Goal: Task Accomplishment & Management: Manage account settings

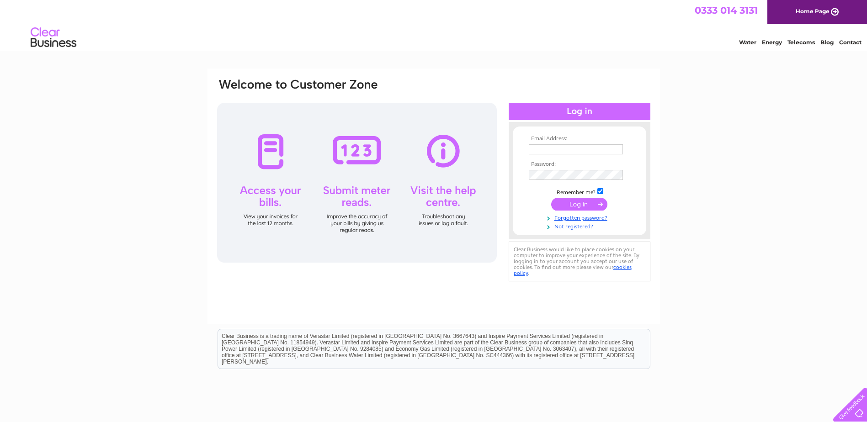
type input "info@nwykeham.co.uk"
click at [571, 110] on div at bounding box center [580, 111] width 142 height 17
click at [583, 201] on input "submit" at bounding box center [579, 204] width 56 height 13
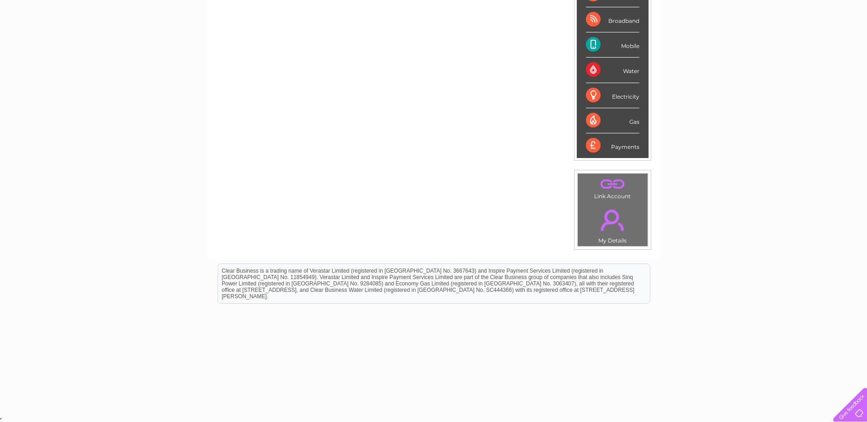
scroll to position [81, 0]
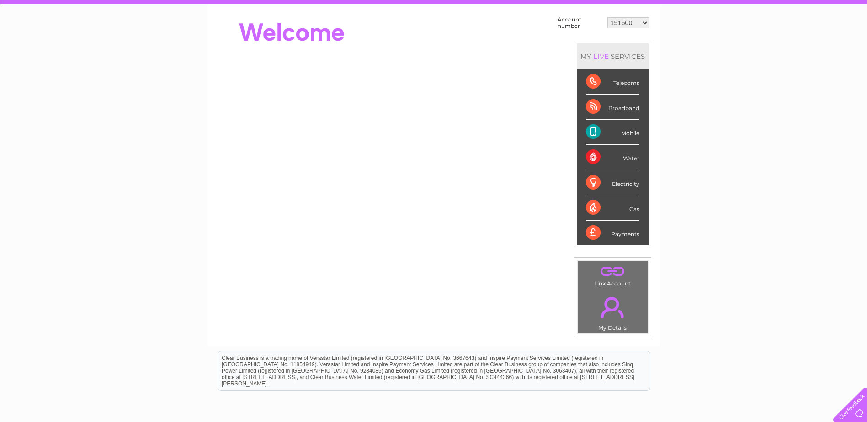
click at [591, 183] on div "Electricity" at bounding box center [612, 182] width 53 height 25
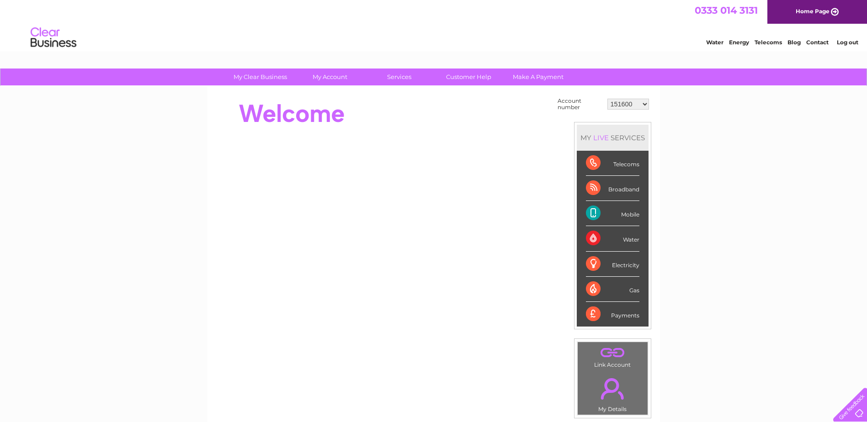
click at [592, 262] on div "Electricity" at bounding box center [612, 264] width 53 height 25
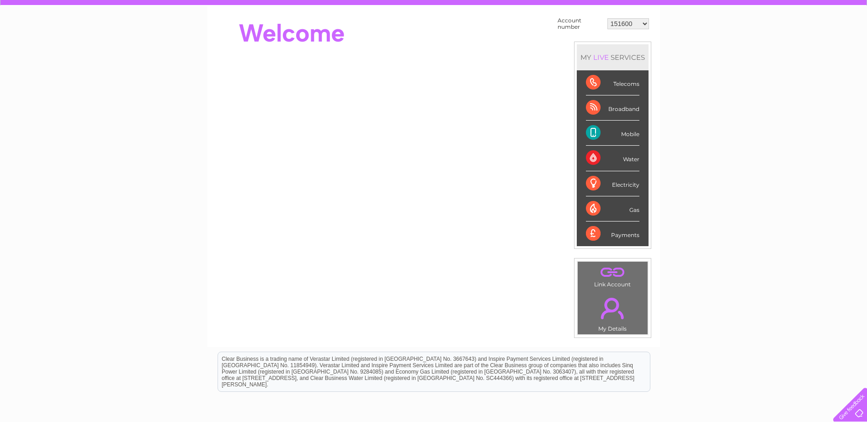
scroll to position [80, 0]
click at [612, 296] on link "." at bounding box center [612, 309] width 65 height 32
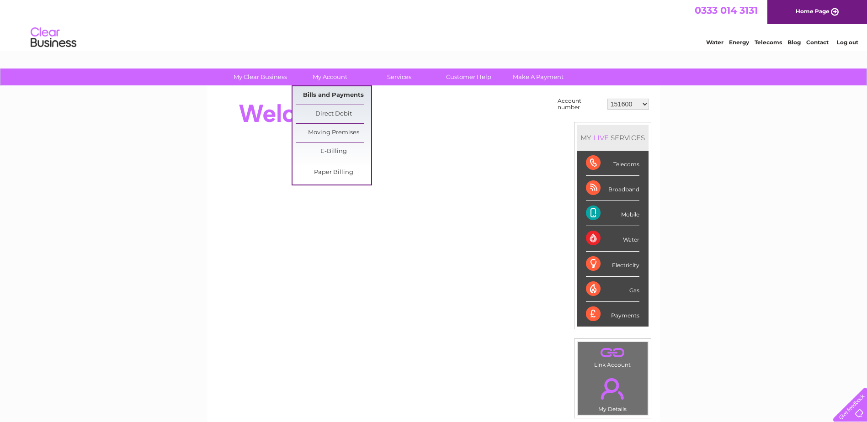
click at [318, 92] on link "Bills and Payments" at bounding box center [333, 95] width 75 height 18
click at [321, 96] on link "Bills and Payments" at bounding box center [333, 95] width 75 height 18
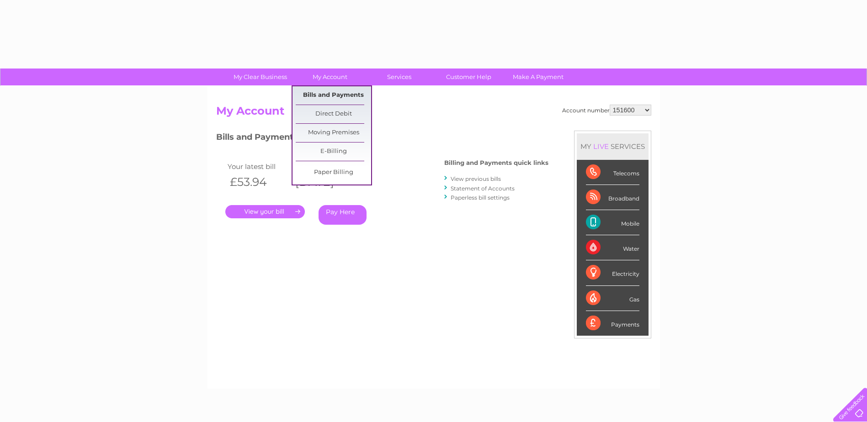
click at [320, 91] on link "Bills and Payments" at bounding box center [333, 95] width 75 height 18
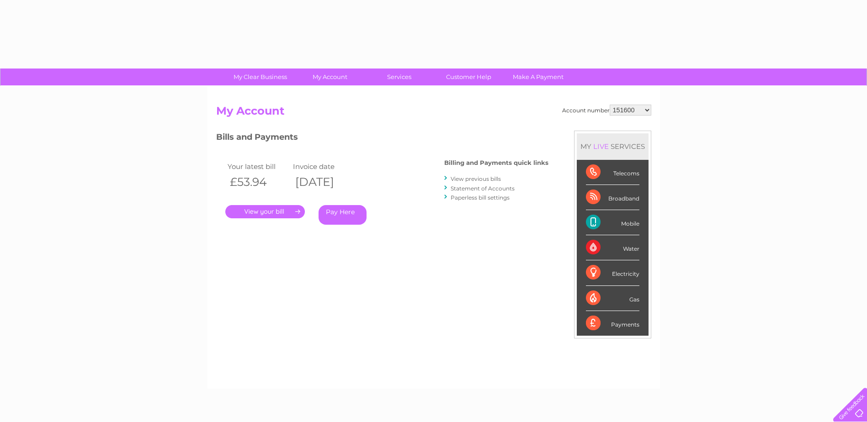
click at [273, 211] on link "." at bounding box center [265, 211] width 80 height 13
